Goal: Complete application form

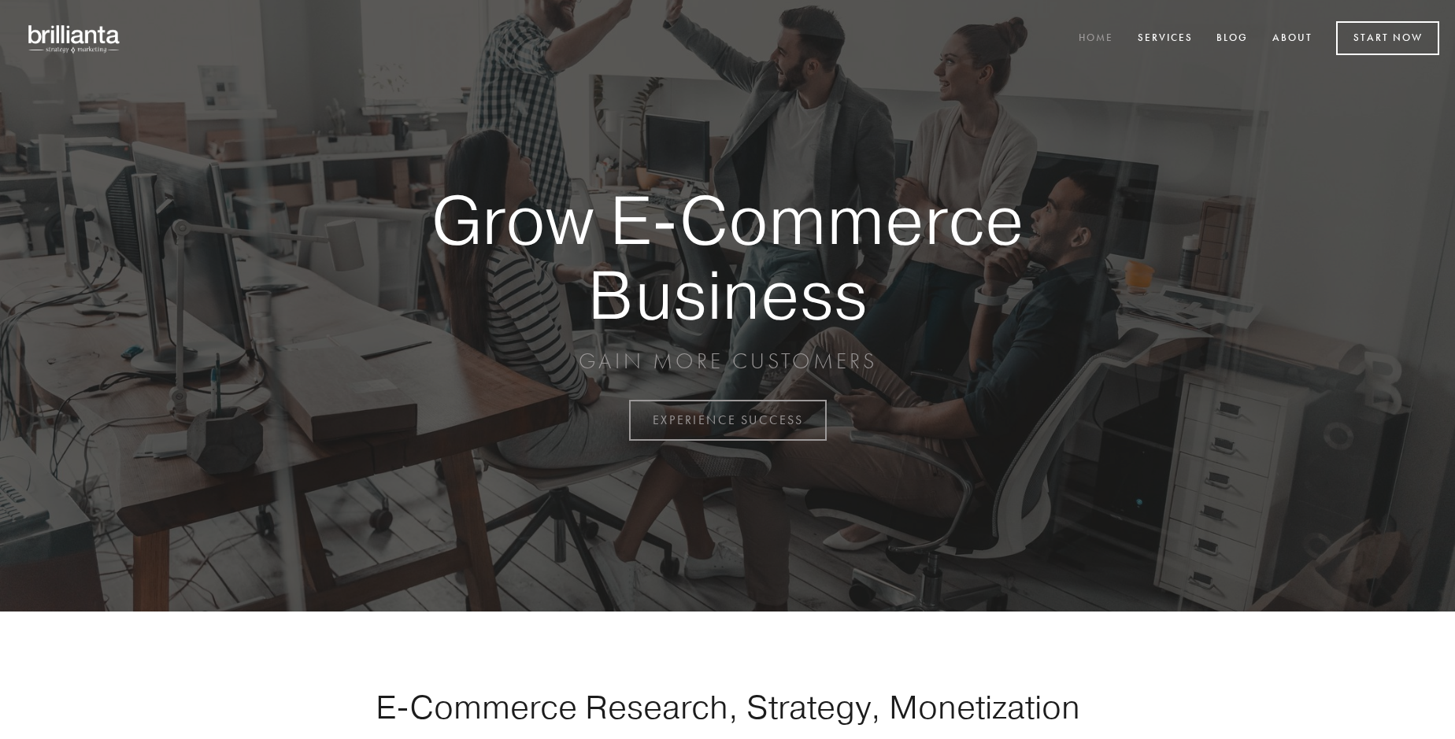
scroll to position [4126, 0]
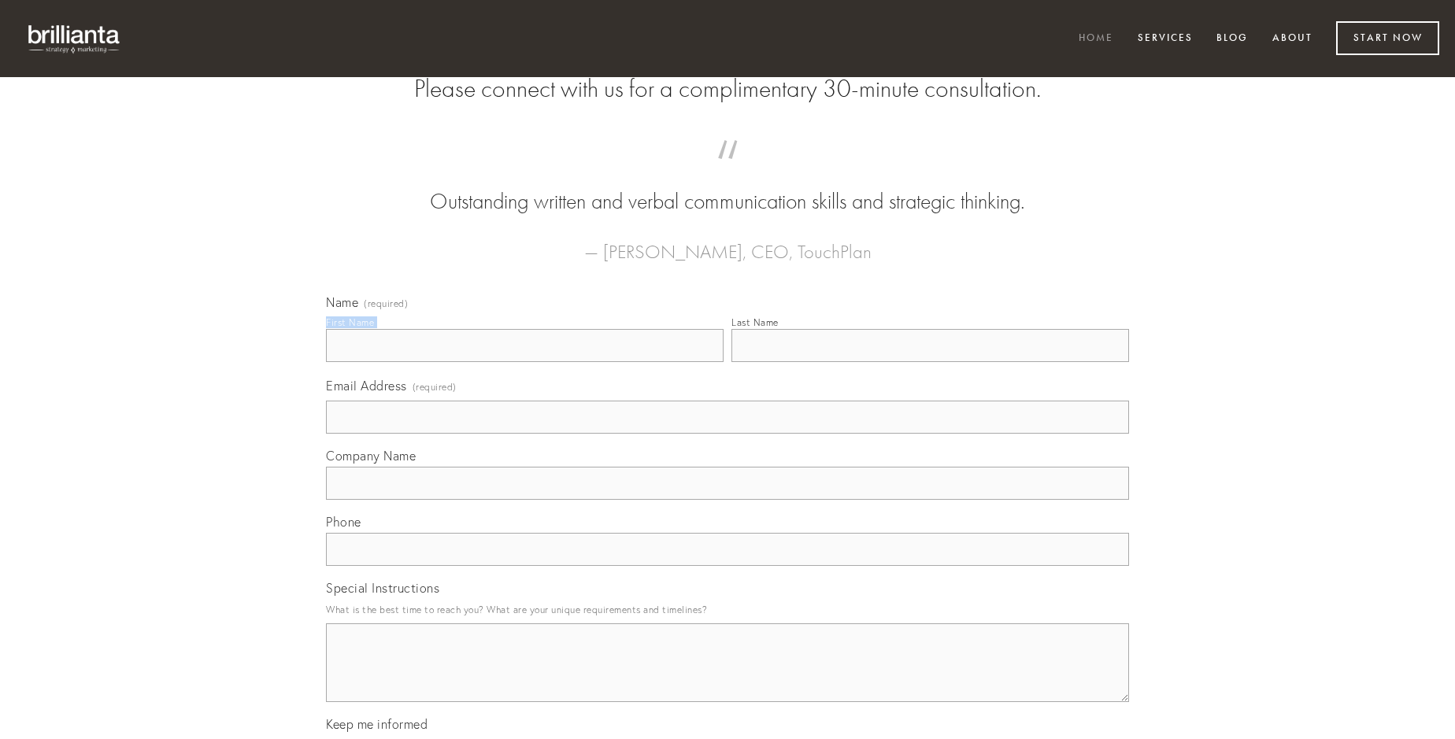
type input "[PERSON_NAME] PhD"
click at [930, 362] on input "Last Name" at bounding box center [930, 345] width 398 height 33
type input "[PERSON_NAME] PhD"
click at [727, 434] on input "Email Address (required)" at bounding box center [727, 417] width 803 height 33
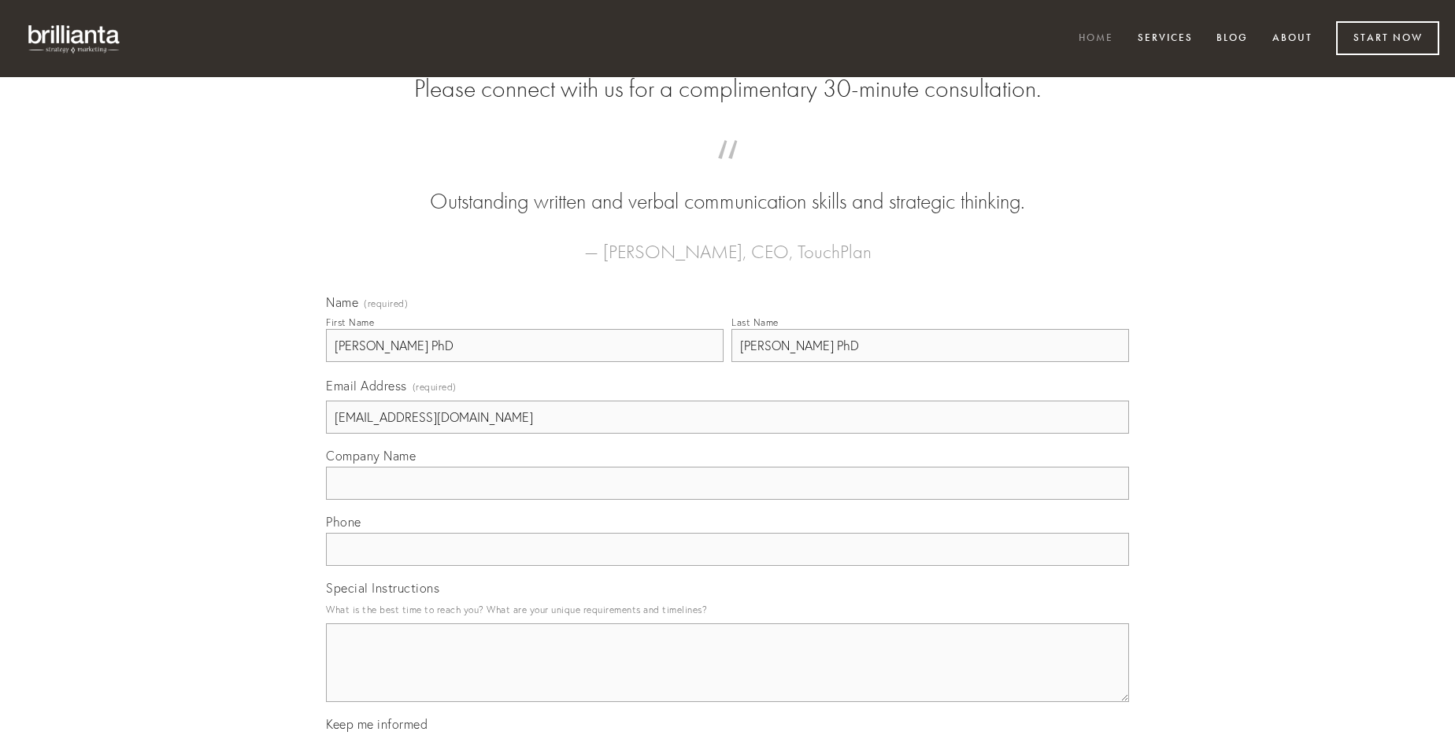
type input "[EMAIL_ADDRESS][DOMAIN_NAME]"
click at [727, 500] on input "Company Name" at bounding box center [727, 483] width 803 height 33
type input "tenus"
click at [727, 566] on input "text" at bounding box center [727, 549] width 803 height 33
click at [727, 677] on textarea "Special Instructions" at bounding box center [727, 662] width 803 height 79
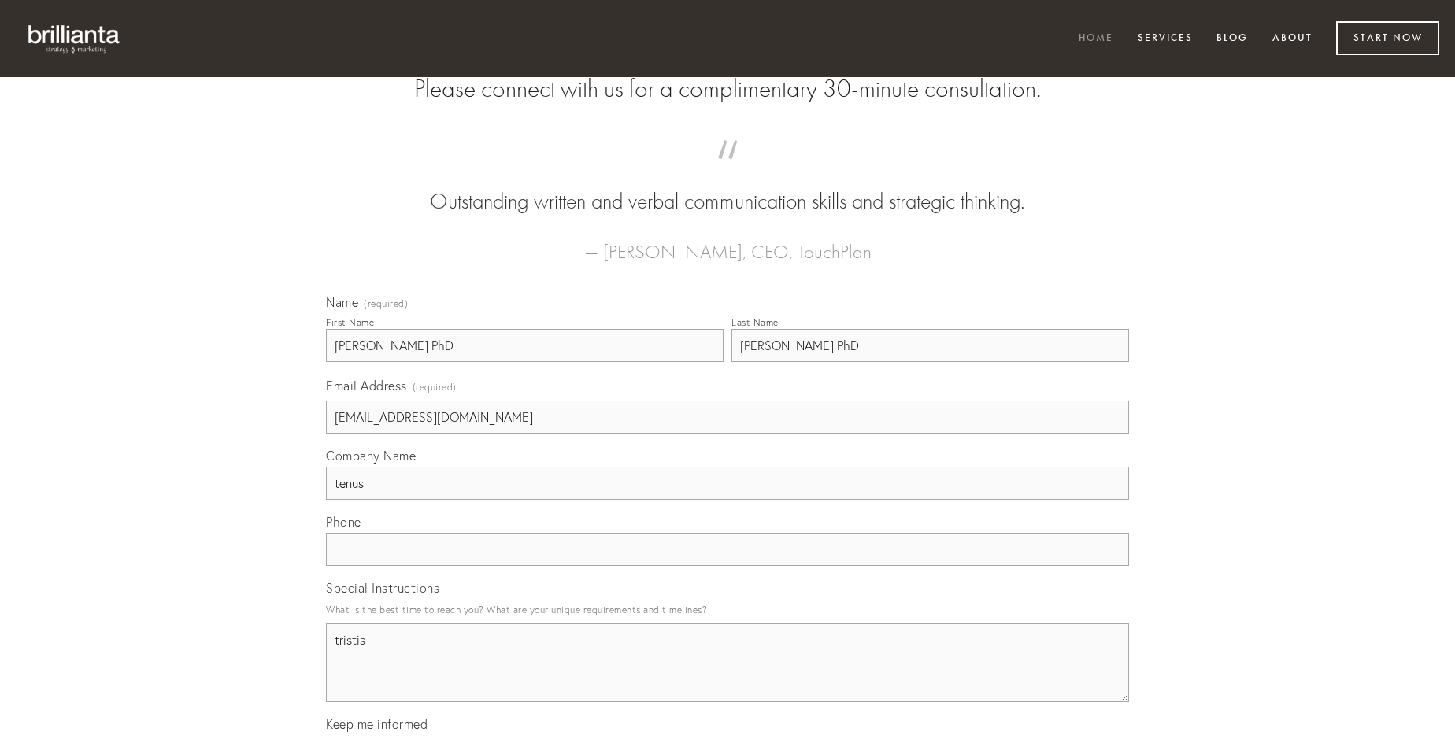
type textarea "tristis"
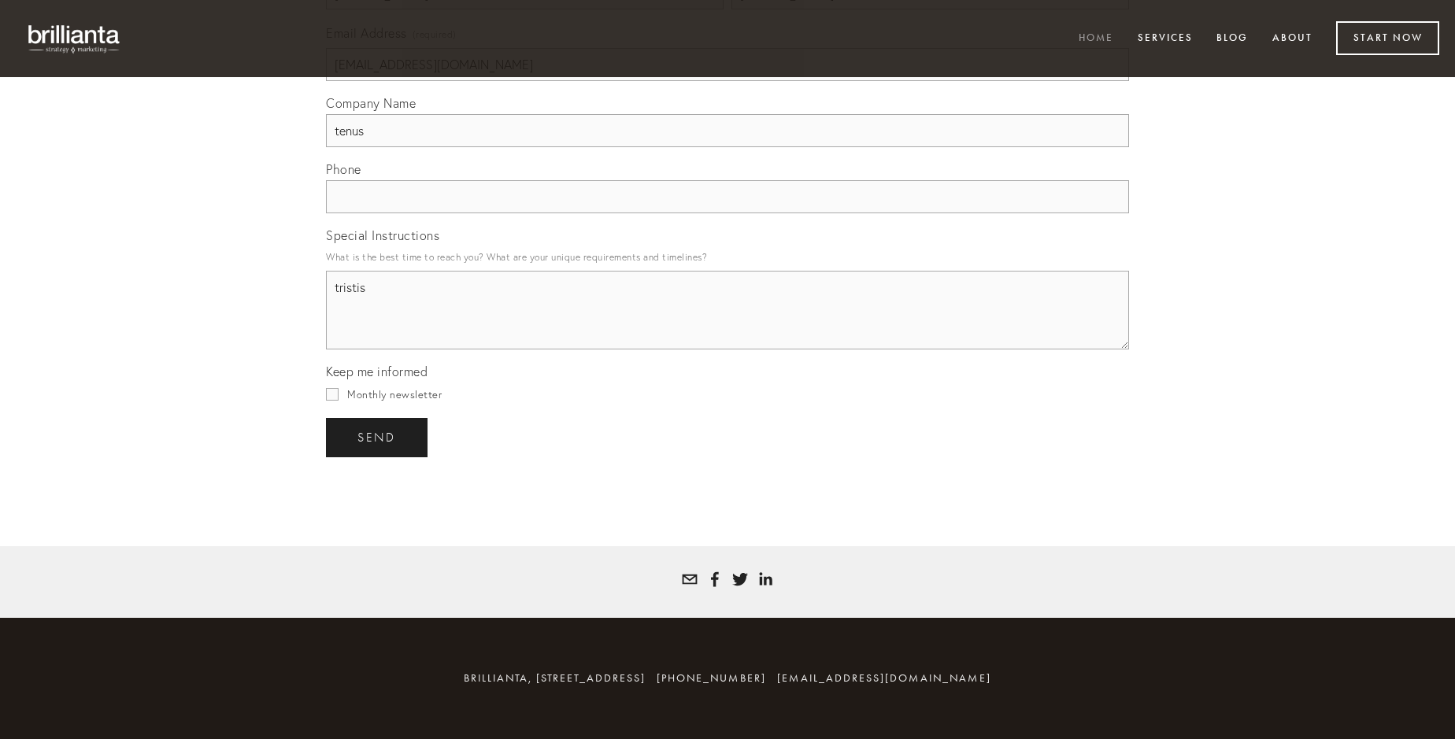
click at [378, 437] on span "send" at bounding box center [376, 438] width 39 height 14
